Goal: Use online tool/utility: Utilize a website feature to perform a specific function

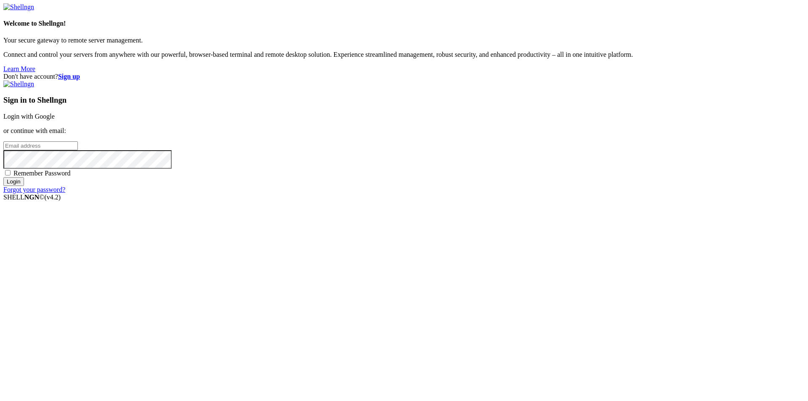
click at [55, 120] on link "Login with Google" at bounding box center [28, 116] width 51 height 7
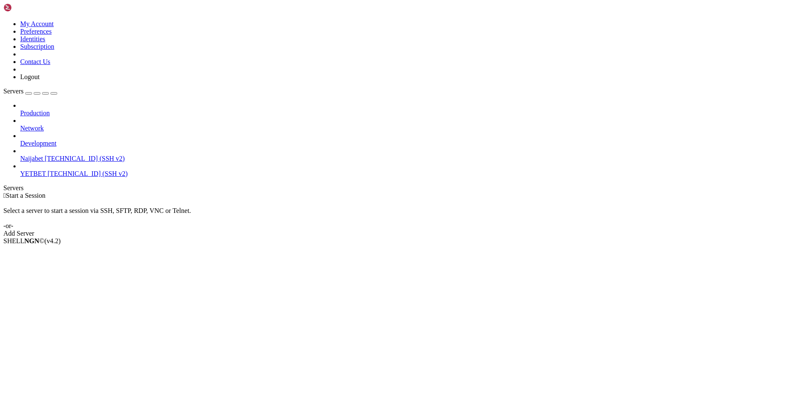
click at [67, 170] on span "[TECHNICAL_ID] (SSH v2)" at bounding box center [88, 173] width 80 height 7
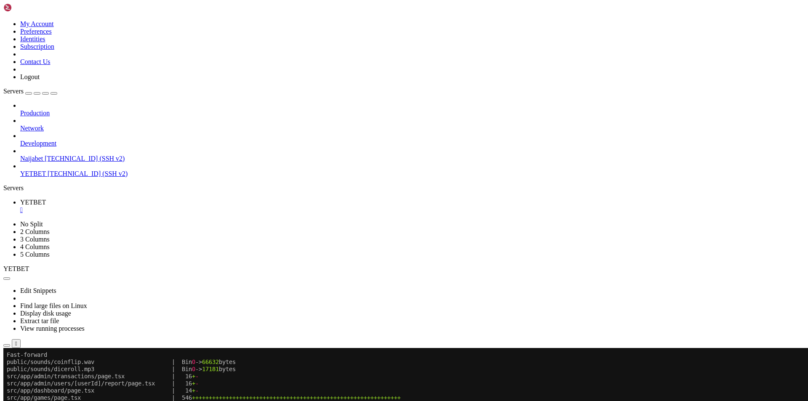
scroll to position [422, 0]
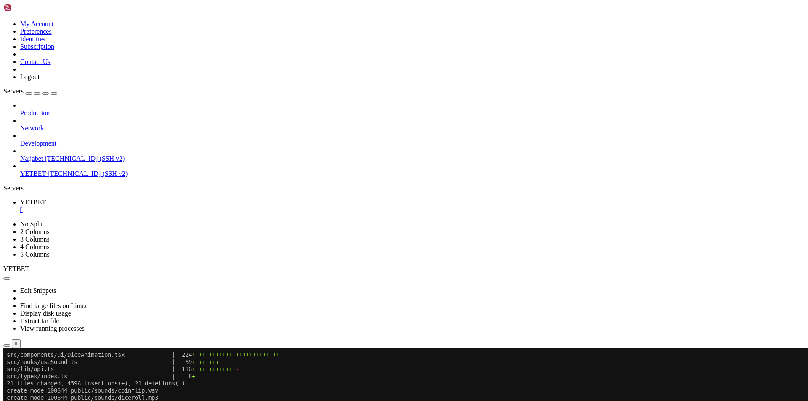
click at [29, 178] on div "Production Network Development Naijabet [TECHNICAL_ID] (SSH v2) YETBET [TECHNIC…" at bounding box center [403, 140] width 801 height 76
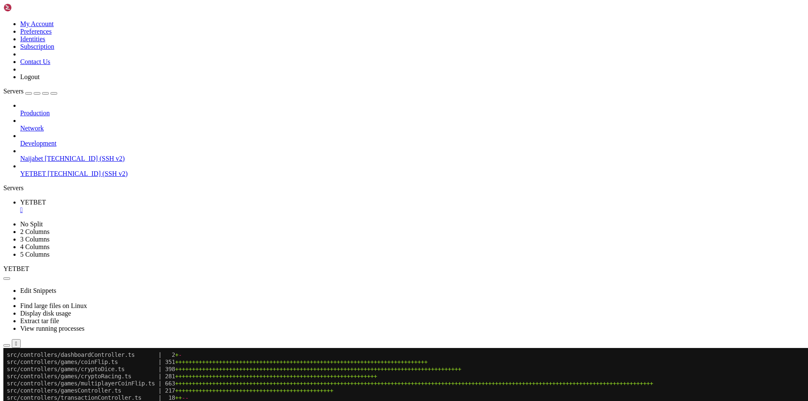
scroll to position [1720, 0]
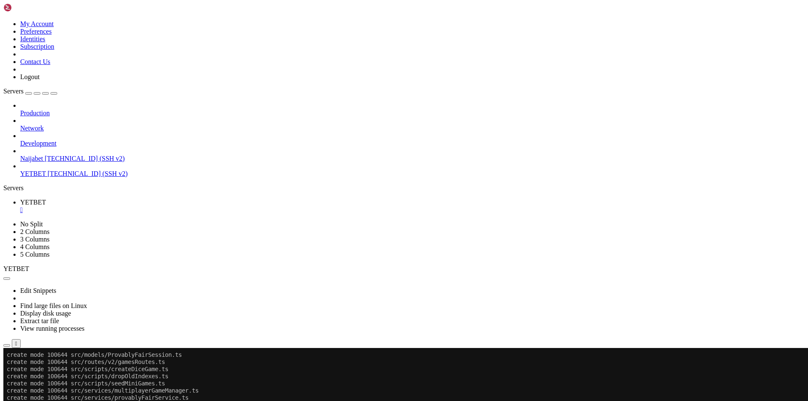
scroll to position [2075, 0]
